Goal: Transaction & Acquisition: Subscribe to service/newsletter

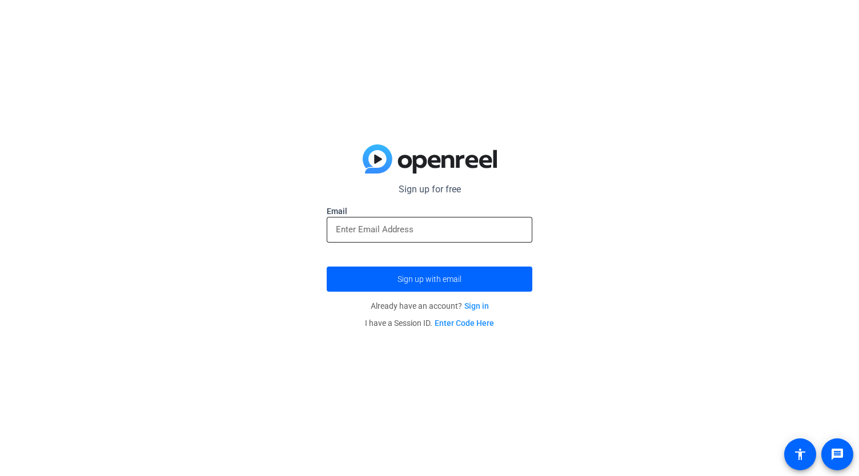
click at [405, 227] on input "email" at bounding box center [429, 230] width 187 height 14
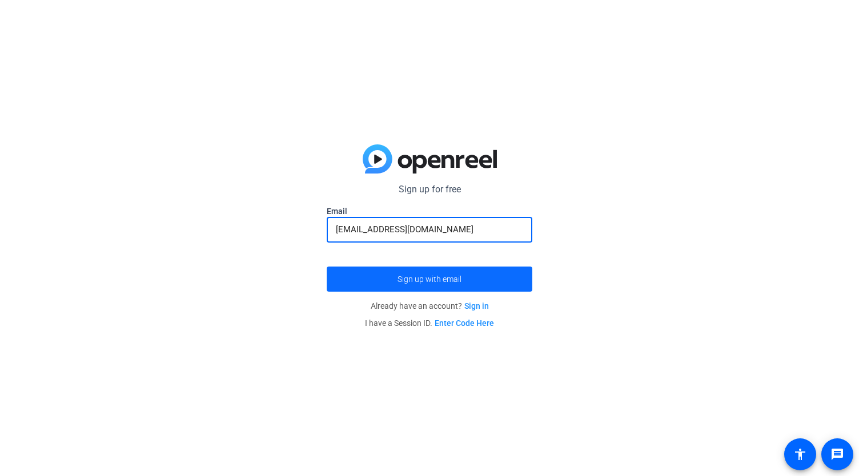
type input "[EMAIL_ADDRESS][DOMAIN_NAME]"
click at [426, 279] on span "Sign up with email" at bounding box center [429, 279] width 64 height 0
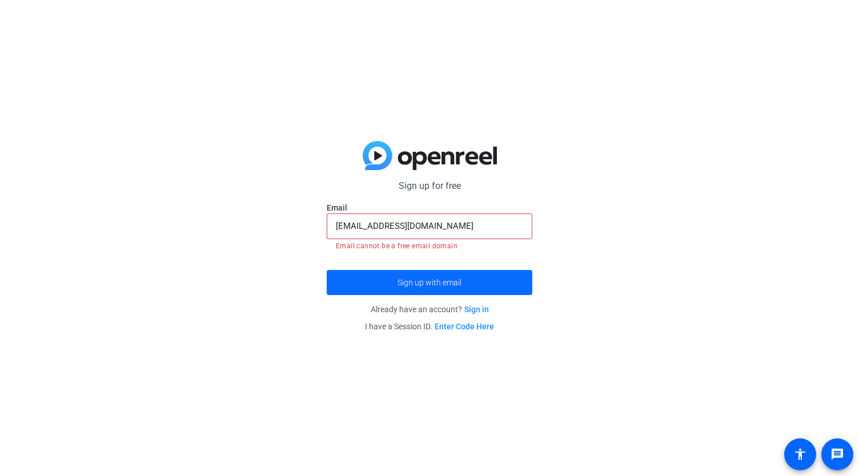
click at [438, 273] on span "submit" at bounding box center [430, 282] width 206 height 27
click at [451, 228] on input "[EMAIL_ADDRESS][DOMAIN_NAME]" at bounding box center [429, 226] width 187 height 14
click at [441, 224] on input "[EMAIL_ADDRESS][DOMAIN_NAME]" at bounding box center [429, 226] width 187 height 14
click at [434, 184] on p "Sign up for free" at bounding box center [430, 186] width 206 height 14
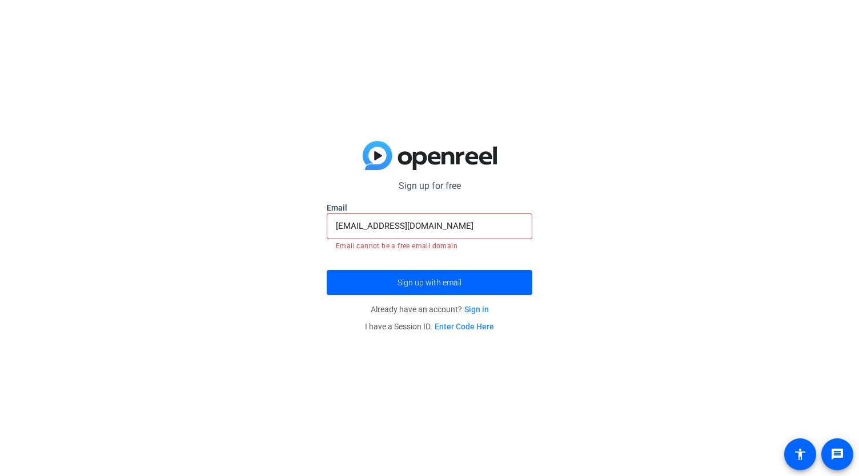
click at [461, 231] on input "[EMAIL_ADDRESS][DOMAIN_NAME]" at bounding box center [429, 226] width 187 height 14
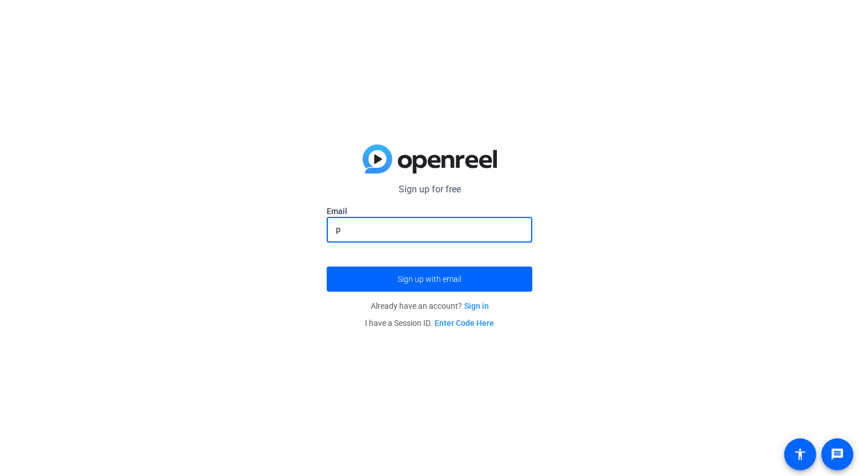
type input "[EMAIL_ADDRESS][PERSON_NAME][DOMAIN_NAME]"
click at [411, 279] on span "Sign up with email" at bounding box center [429, 279] width 64 height 0
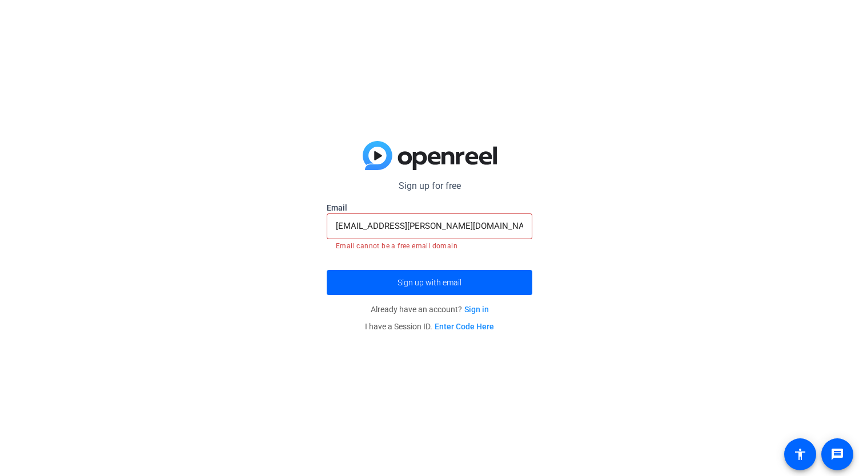
click at [440, 226] on input "[EMAIL_ADDRESS][PERSON_NAME][DOMAIN_NAME]" at bounding box center [429, 226] width 187 height 14
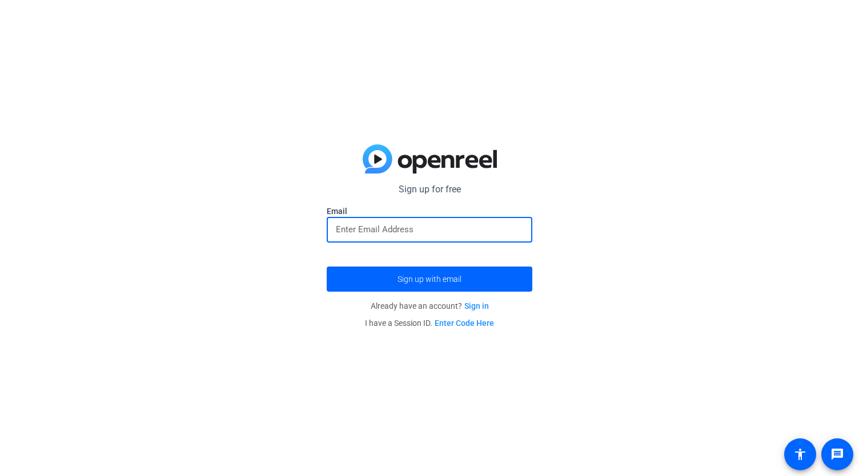
click at [418, 235] on input "email" at bounding box center [429, 230] width 187 height 14
type input "[EMAIL_ADDRESS][DOMAIN_NAME]"
click at [392, 279] on span "submit" at bounding box center [430, 279] width 206 height 27
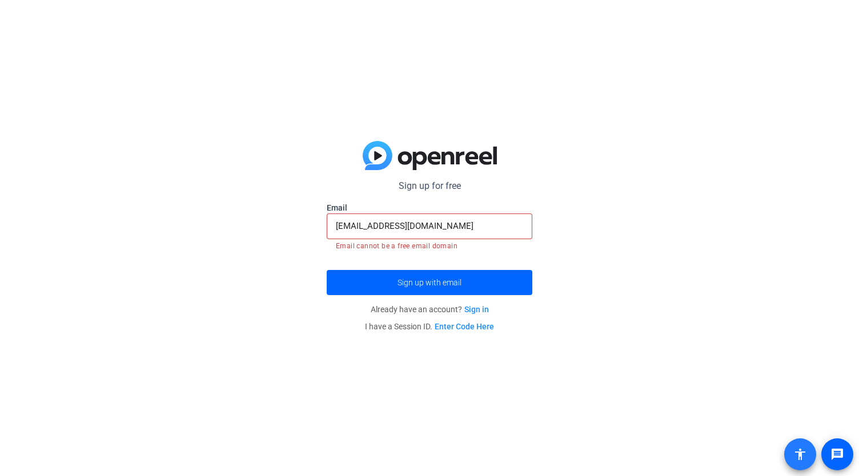
click at [802, 449] on mat-icon "accessibility" at bounding box center [800, 455] width 14 height 14
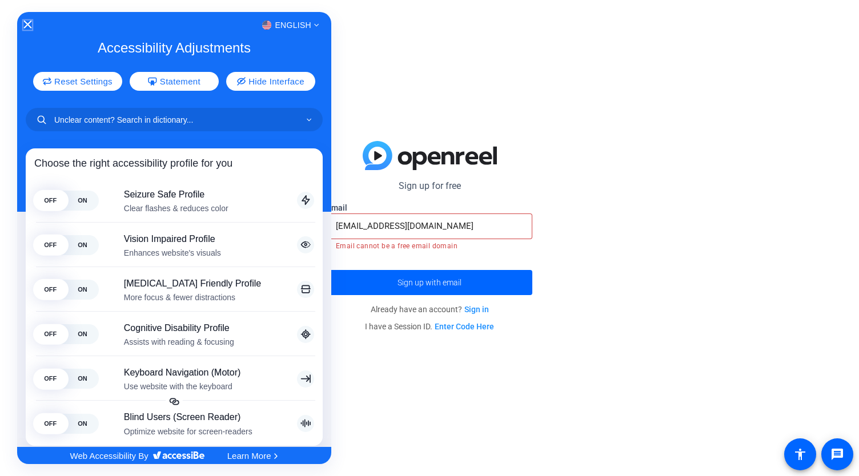
click at [29, 21] on icon "Close Accessibility Interface" at bounding box center [27, 25] width 8 height 8
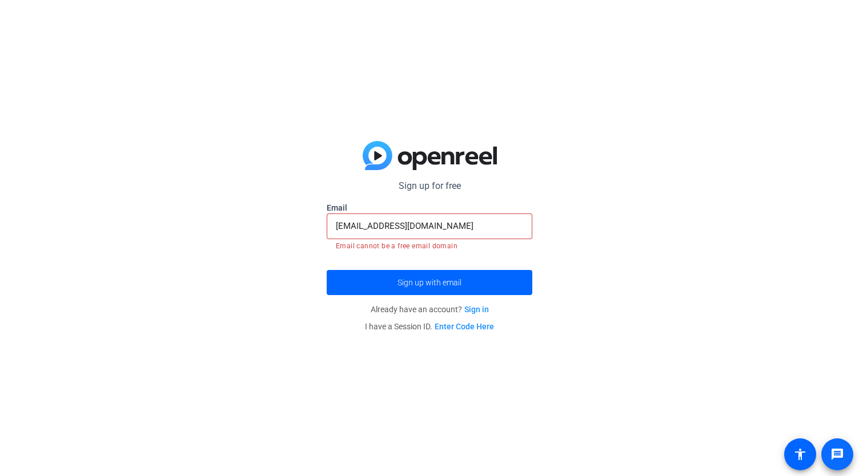
click at [835, 446] on span at bounding box center [836, 454] width 27 height 27
click at [844, 454] on span at bounding box center [836, 454] width 27 height 27
